Goal: Task Accomplishment & Management: Use online tool/utility

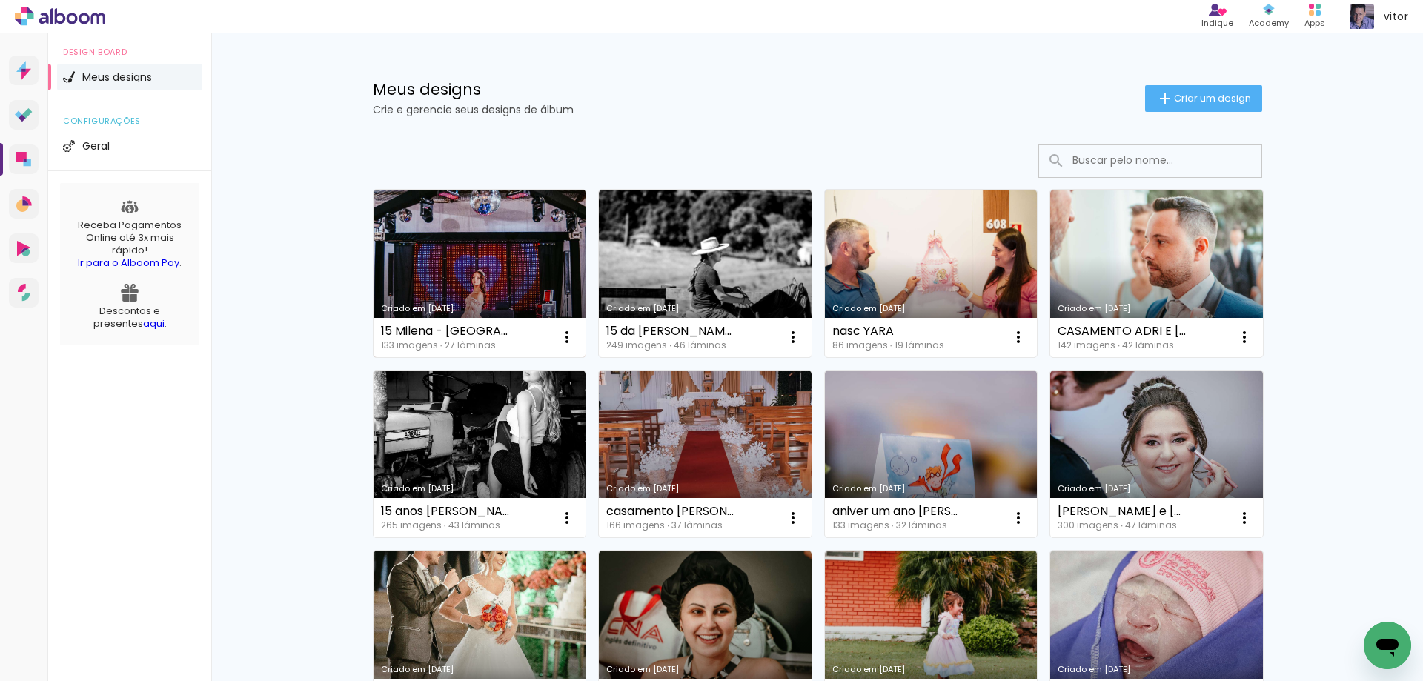
click at [519, 261] on link "Criado em [DATE]" at bounding box center [479, 273] width 213 height 167
